Goal: Check status: Check status

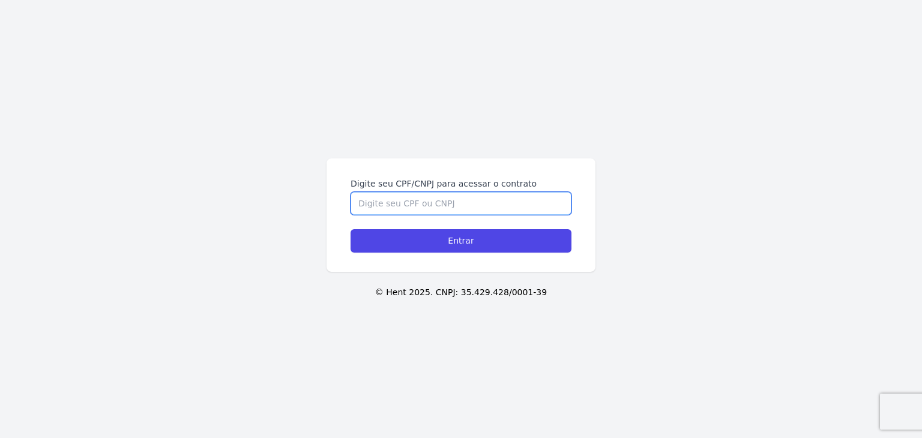
click at [463, 202] on input "Digite seu CPF/CNPJ para acessar o contrato" at bounding box center [461, 203] width 221 height 23
paste input "220.675.618-80"
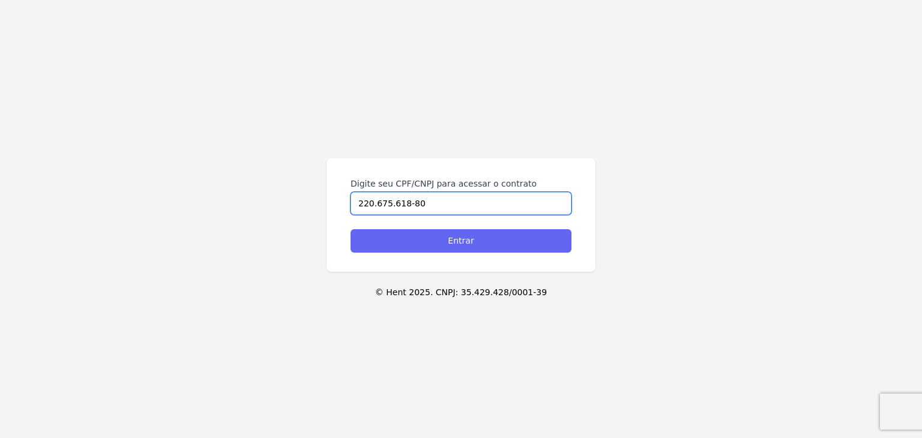
type input "220.675.618-80"
click at [475, 235] on input "Entrar" at bounding box center [461, 240] width 221 height 23
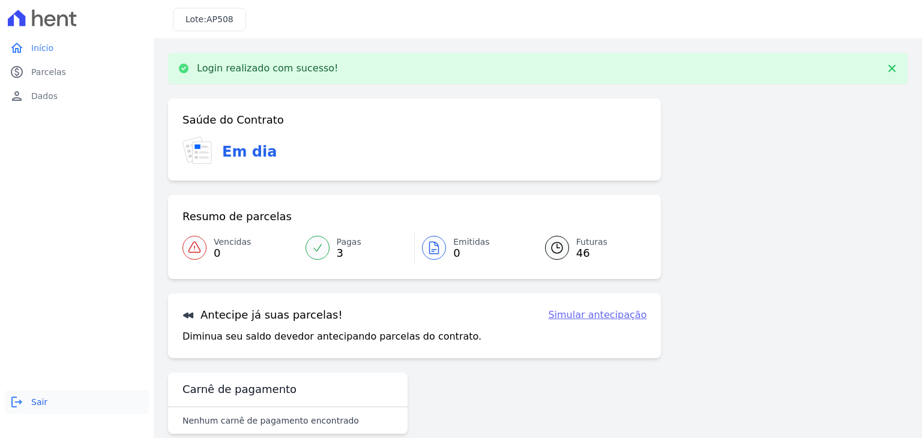
click at [43, 404] on span "Sair" at bounding box center [39, 402] width 16 height 12
